Goal: Navigation & Orientation: Find specific page/section

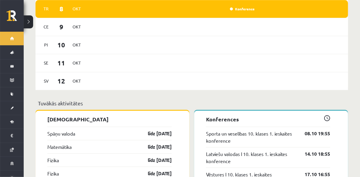
scroll to position [431, 0]
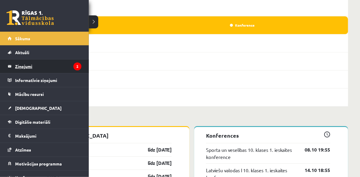
click at [34, 71] on legend "Ziņojumi 2" at bounding box center [48, 67] width 66 height 14
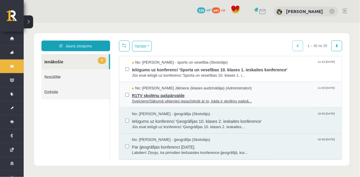
click at [150, 103] on span "Sveiciens!Sākumā vēlamies iepazīstināt ar to, kāda ir skolēnu pašpā..." at bounding box center [234, 101] width 205 height 6
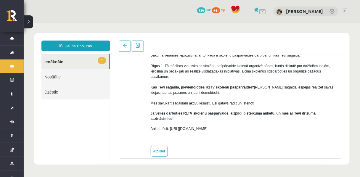
scroll to position [106, 0]
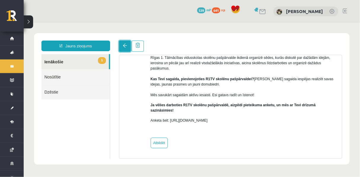
click at [122, 45] on link at bounding box center [125, 45] width 12 height 11
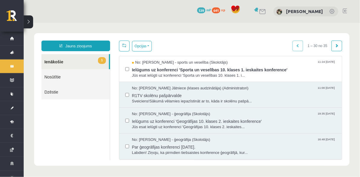
scroll to position [0, 0]
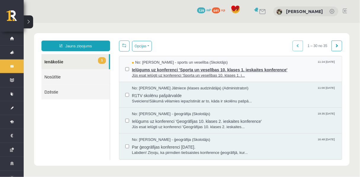
click at [150, 73] on span "Ielūgums uz konferenci 'Sporta un veselības 10. klases 1. ieskaites konference'" at bounding box center [234, 68] width 205 height 7
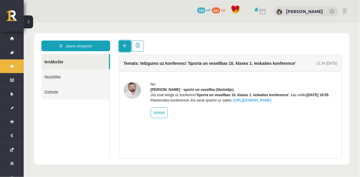
click at [127, 48] on link at bounding box center [125, 45] width 12 height 11
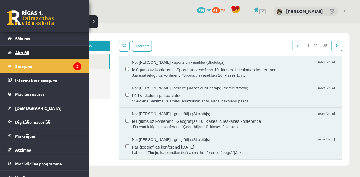
click at [19, 55] on link "Aktuāli" at bounding box center [45, 53] width 74 height 14
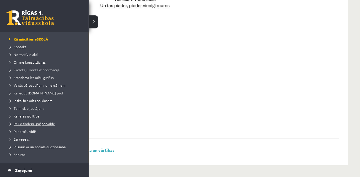
scroll to position [30, 0]
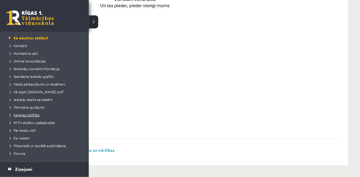
click at [16, 115] on span "Karjeras izglītība" at bounding box center [23, 115] width 32 height 5
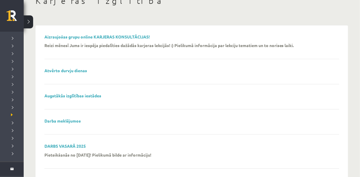
scroll to position [41, 0]
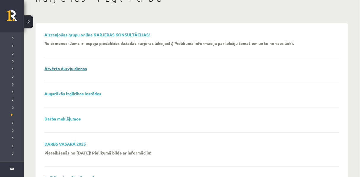
click at [73, 71] on link "Atvērto durvju dienas" at bounding box center [65, 68] width 43 height 5
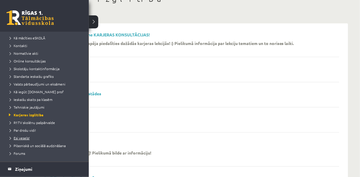
click at [14, 138] on span "Esi vesels!" at bounding box center [18, 138] width 22 height 5
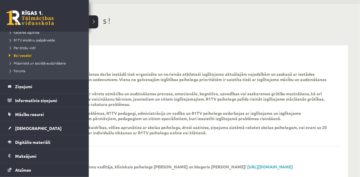
scroll to position [153, 0]
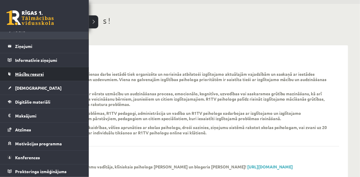
click at [21, 74] on span "Mācību resursi" at bounding box center [29, 73] width 29 height 5
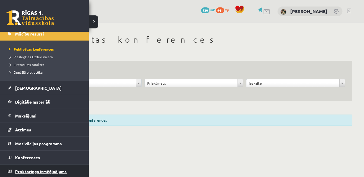
scroll to position [60, 0]
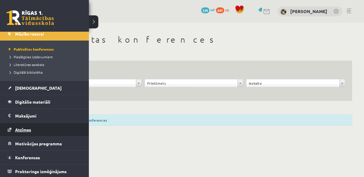
click at [17, 127] on span "Atzīmes" at bounding box center [23, 129] width 16 height 5
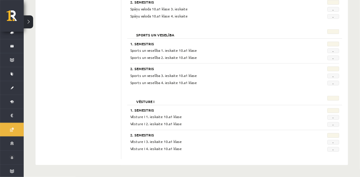
scroll to position [796, 0]
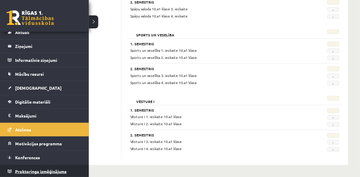
click at [36, 171] on span "Proktoringa izmēģinājums" at bounding box center [41, 171] width 52 height 5
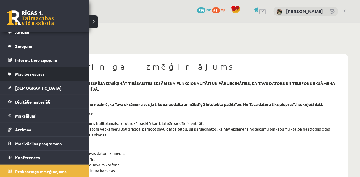
click at [29, 74] on span "Mācību resursi" at bounding box center [29, 73] width 29 height 5
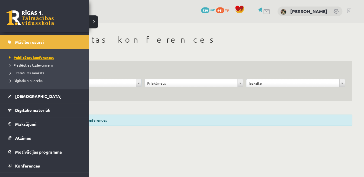
scroll to position [52, 0]
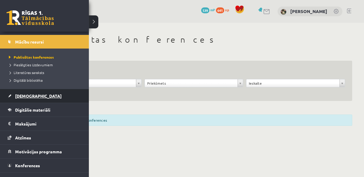
click at [17, 96] on span "[DEMOGRAPHIC_DATA]" at bounding box center [38, 95] width 47 height 5
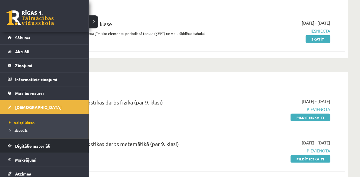
scroll to position [0, 0]
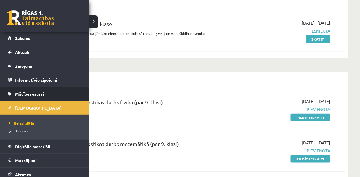
click at [21, 92] on span "Mācību resursi" at bounding box center [29, 93] width 29 height 5
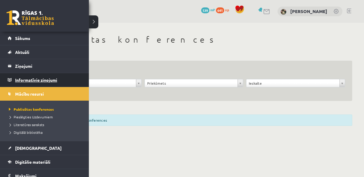
click at [18, 80] on legend "Informatīvie ziņojumi 0" at bounding box center [48, 80] width 66 height 14
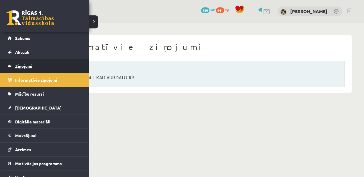
click at [34, 64] on legend "Ziņojumi 2" at bounding box center [48, 66] width 66 height 14
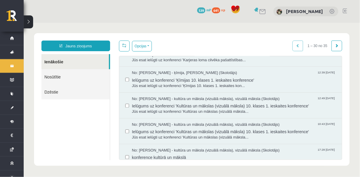
scroll to position [280, 0]
click at [169, 57] on span "Ielūgums uz konferenci 'Karjeras loma cilvēka pašattīstības procesā, kā izvēlēt…" at bounding box center [234, 50] width 205 height 13
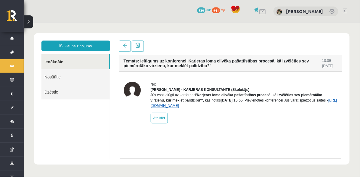
scroll to position [0, 0]
click at [260, 108] on link "https://eskola.r1tv.lv/conferences/5102/join" at bounding box center [244, 102] width 187 height 9
click at [126, 47] on span at bounding box center [125, 45] width 4 height 4
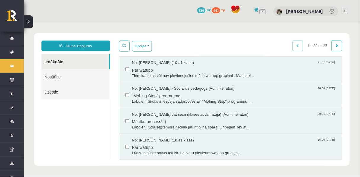
scroll to position [1, 0]
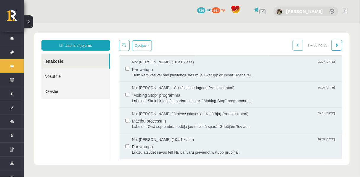
click at [287, 10] on link "[PERSON_NAME]" at bounding box center [305, 11] width 37 height 6
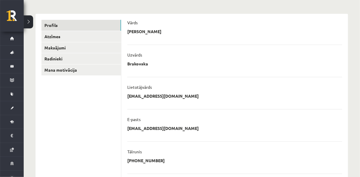
scroll to position [211, 0]
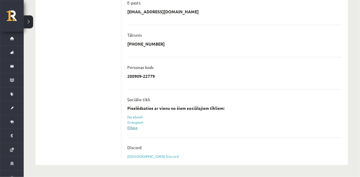
click at [133, 126] on link "Eklase" at bounding box center [132, 128] width 10 height 5
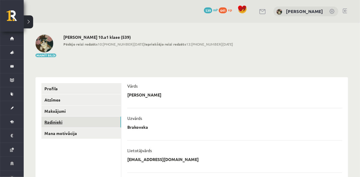
click at [74, 121] on link "Radinieki" at bounding box center [81, 122] width 80 height 11
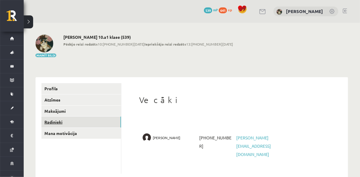
scroll to position [8, 0]
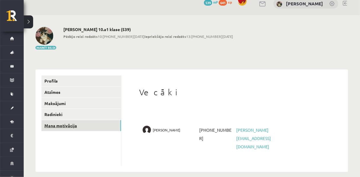
click at [75, 129] on link "Mana motivācija" at bounding box center [81, 125] width 80 height 11
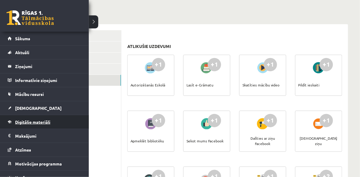
scroll to position [20, 0]
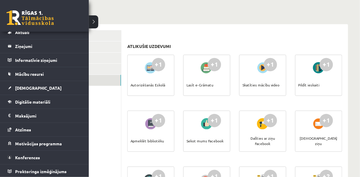
click at [22, 22] on link at bounding box center [30, 17] width 47 height 15
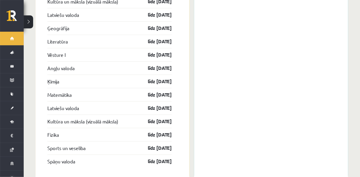
scroll to position [1041, 0]
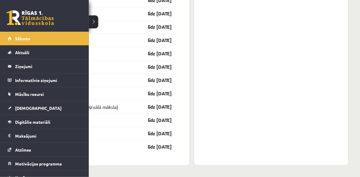
click at [37, 20] on link at bounding box center [30, 17] width 47 height 15
